Goal: Transaction & Acquisition: Book appointment/travel/reservation

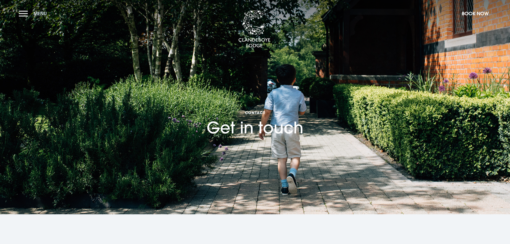
click at [25, 14] on button "Menu" at bounding box center [34, 14] width 31 height 12
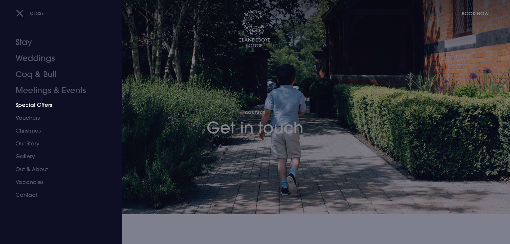
click at [32, 106] on link "Special Offers" at bounding box center [58, 104] width 85 height 13
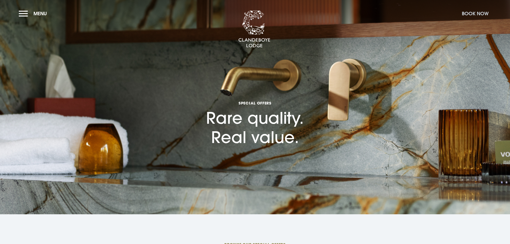
click at [476, 12] on button "Book Now" at bounding box center [475, 14] width 32 height 12
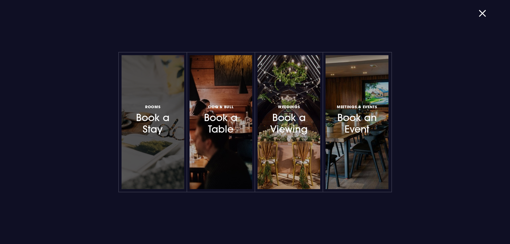
click at [169, 122] on h3 "Rooms Book a Stay" at bounding box center [152, 119] width 47 height 32
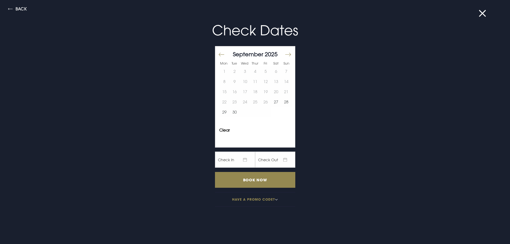
click at [285, 54] on button "Move forward to switch to the next month." at bounding box center [287, 54] width 6 height 11
click at [272, 70] on button "6" at bounding box center [275, 71] width 10 height 10
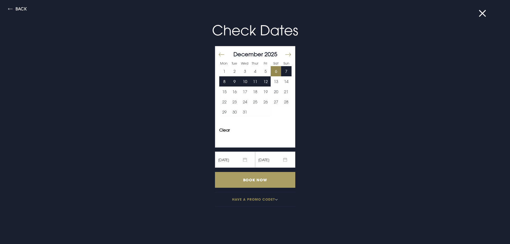
click at [246, 178] on input "Book Now" at bounding box center [255, 180] width 80 height 16
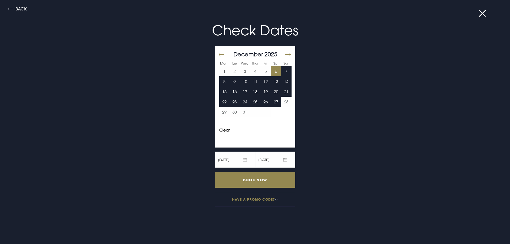
click at [311, 73] on div "Check Dates Mon Tue Wed Thur Fri Sat Sun November 2025 1 2 3 4 5 6 7 8 9 10 11 …" at bounding box center [255, 112] width 255 height 199
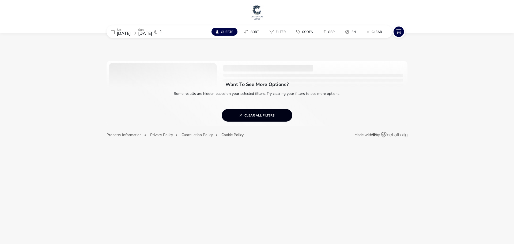
click at [267, 117] on span "Clear all filters" at bounding box center [256, 115] width 35 height 4
